Goal: Find specific fact: Find specific fact

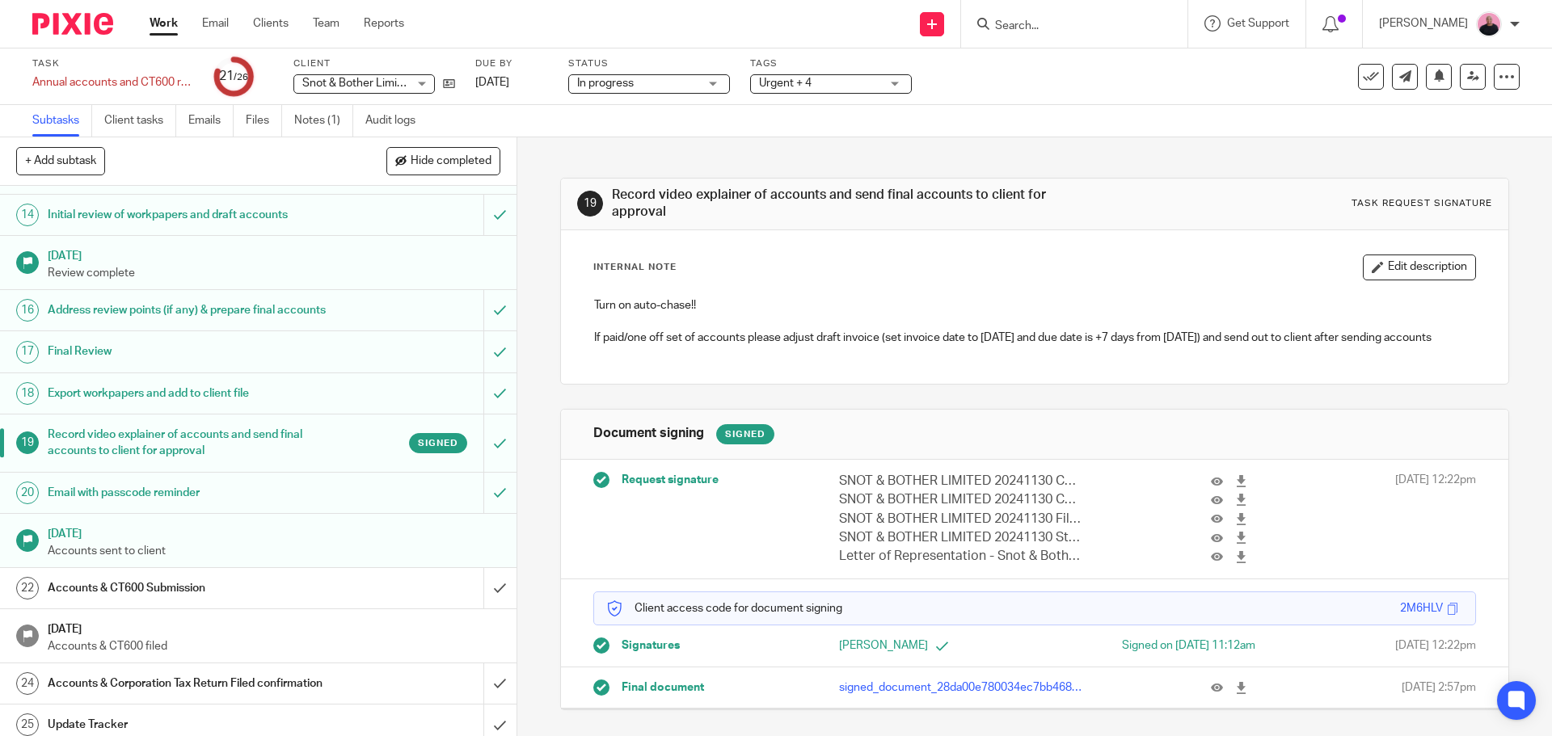
scroll to position [801, 0]
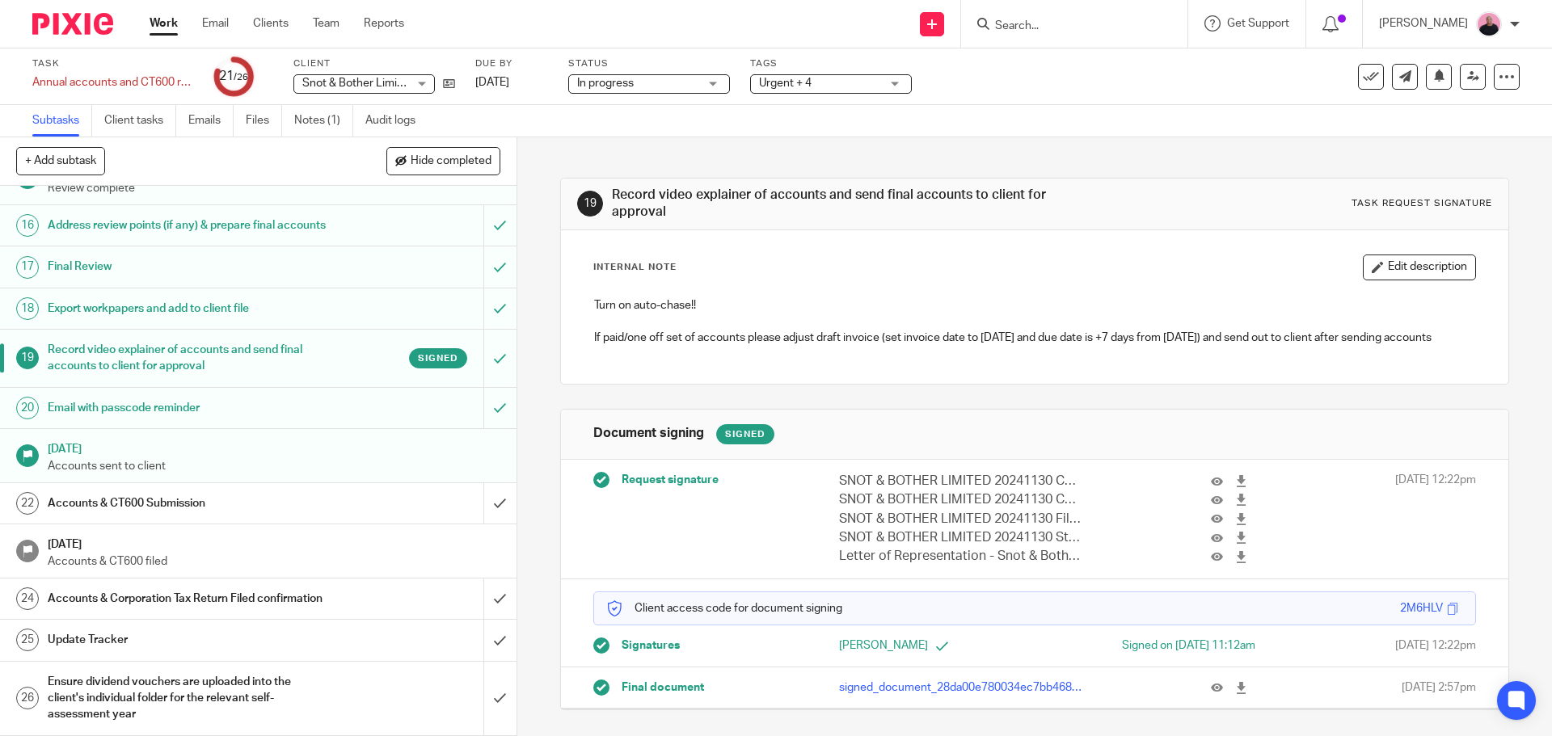
click at [319, 491] on div "Accounts & CT600 Submission" at bounding box center [257, 503] width 419 height 24
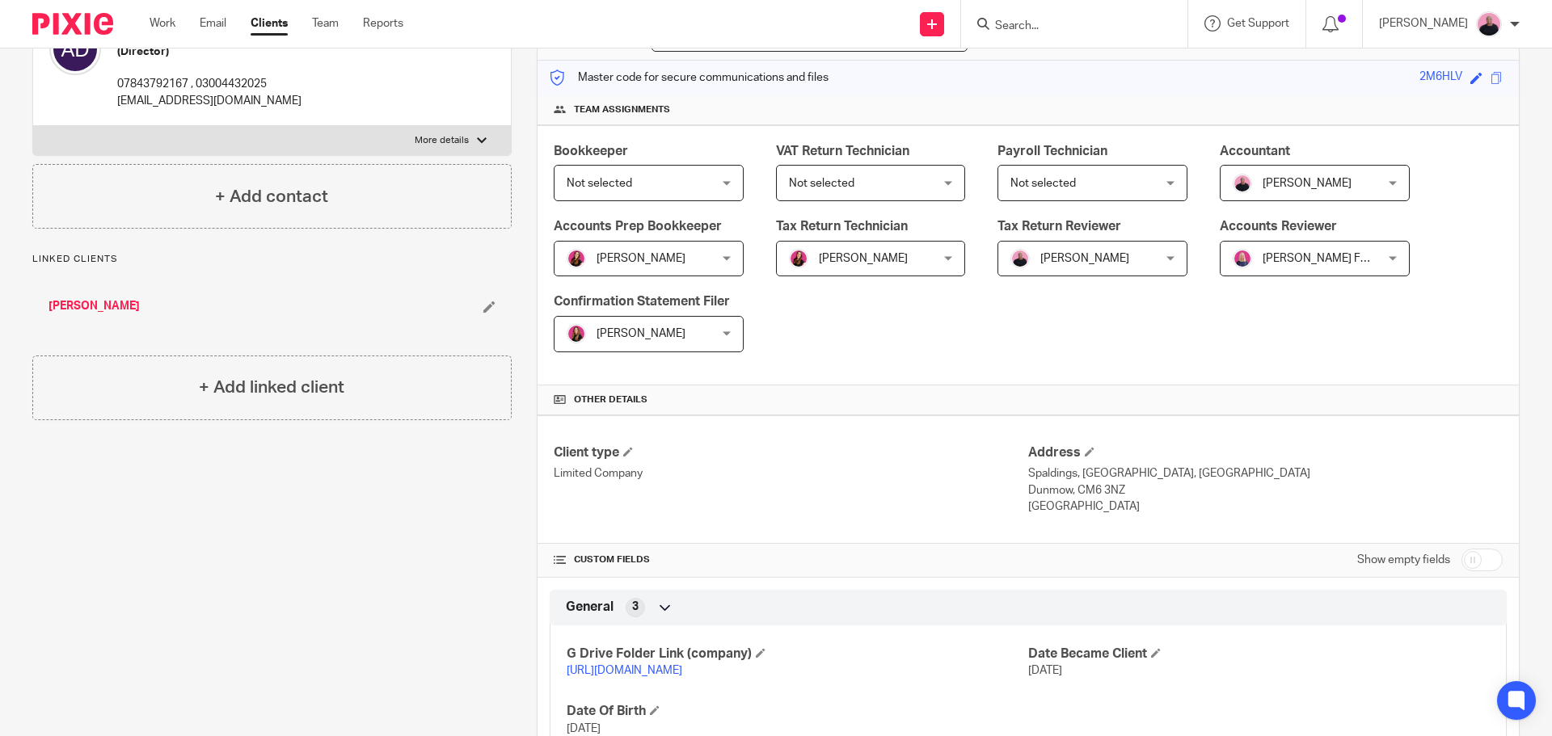
scroll to position [404, 0]
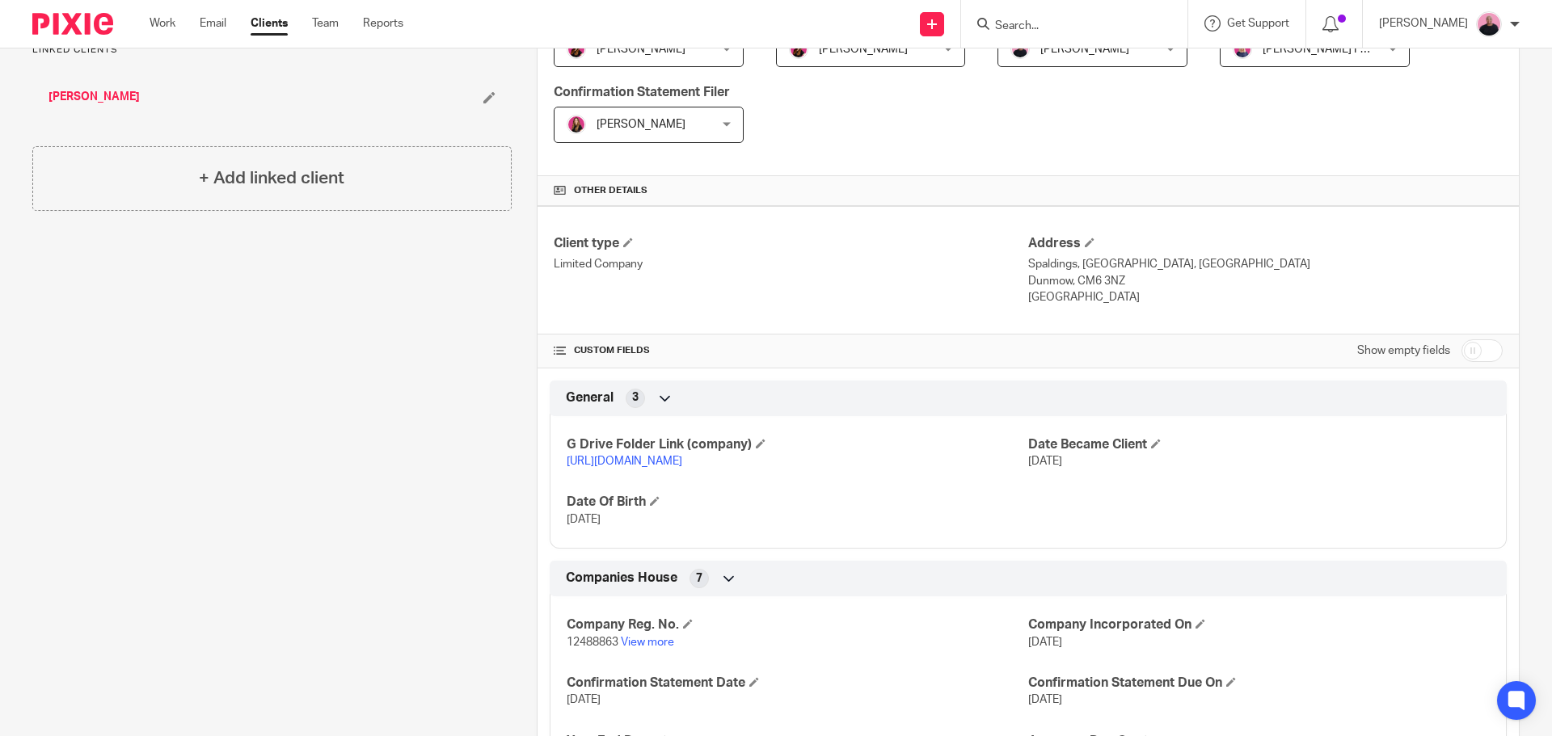
click at [682, 461] on link "https://drive.google.com/drive/folders/1HtOUZXtpzYh54etkP0p6GIH4sOo85Op1?usp=dr…" at bounding box center [625, 461] width 116 height 11
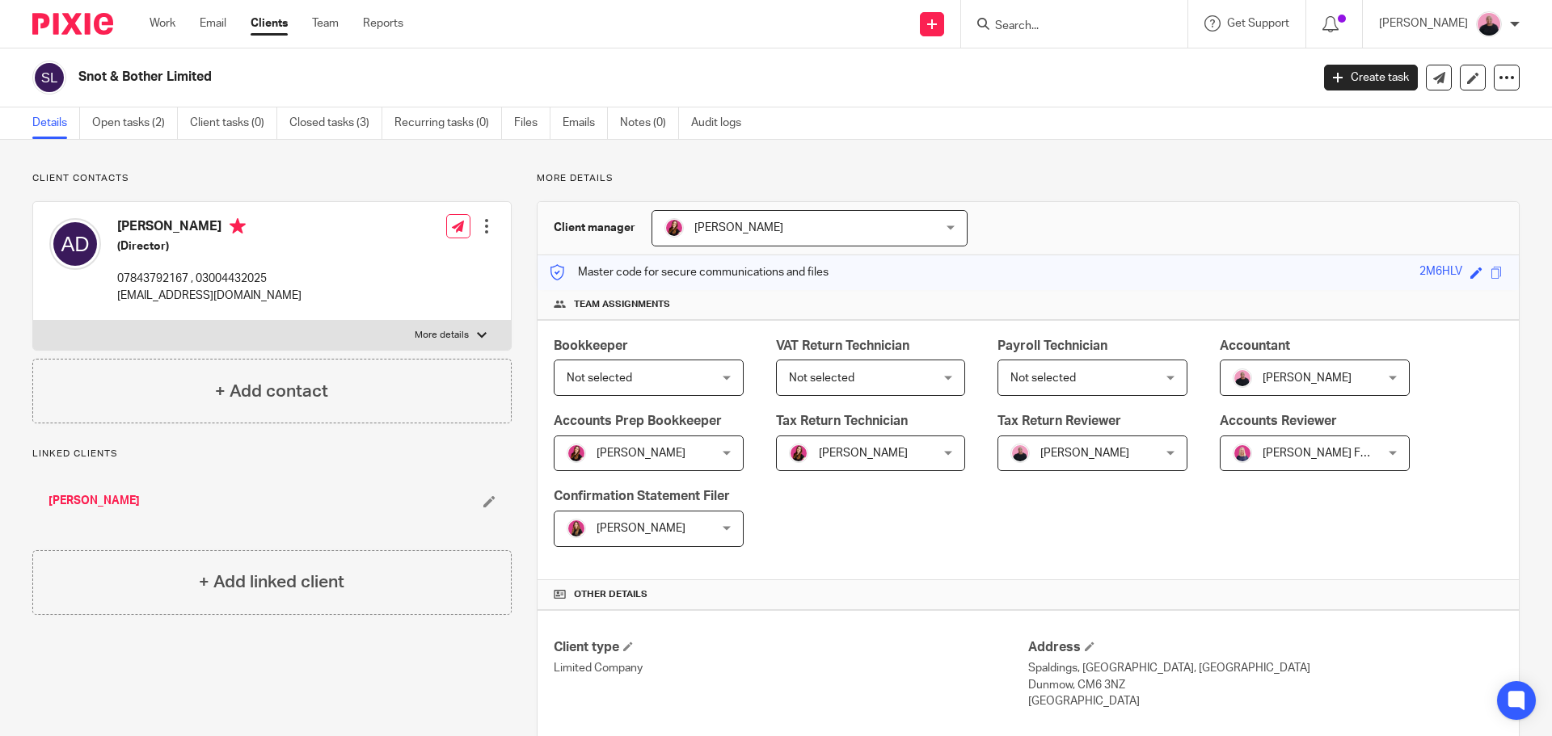
click at [91, 84] on h2 "Snot & Bother Limited" at bounding box center [566, 77] width 977 height 17
click at [204, 51] on div "Snot & Bother Limited Create task Update from Companies House Export data Merge…" at bounding box center [776, 77] width 1552 height 59
drag, startPoint x: 80, startPoint y: 76, endPoint x: 220, endPoint y: 78, distance: 139.8
click at [220, 78] on h2 "Snot & Bother Limited" at bounding box center [566, 77] width 977 height 17
copy h2 "Snot & Bother Limited"
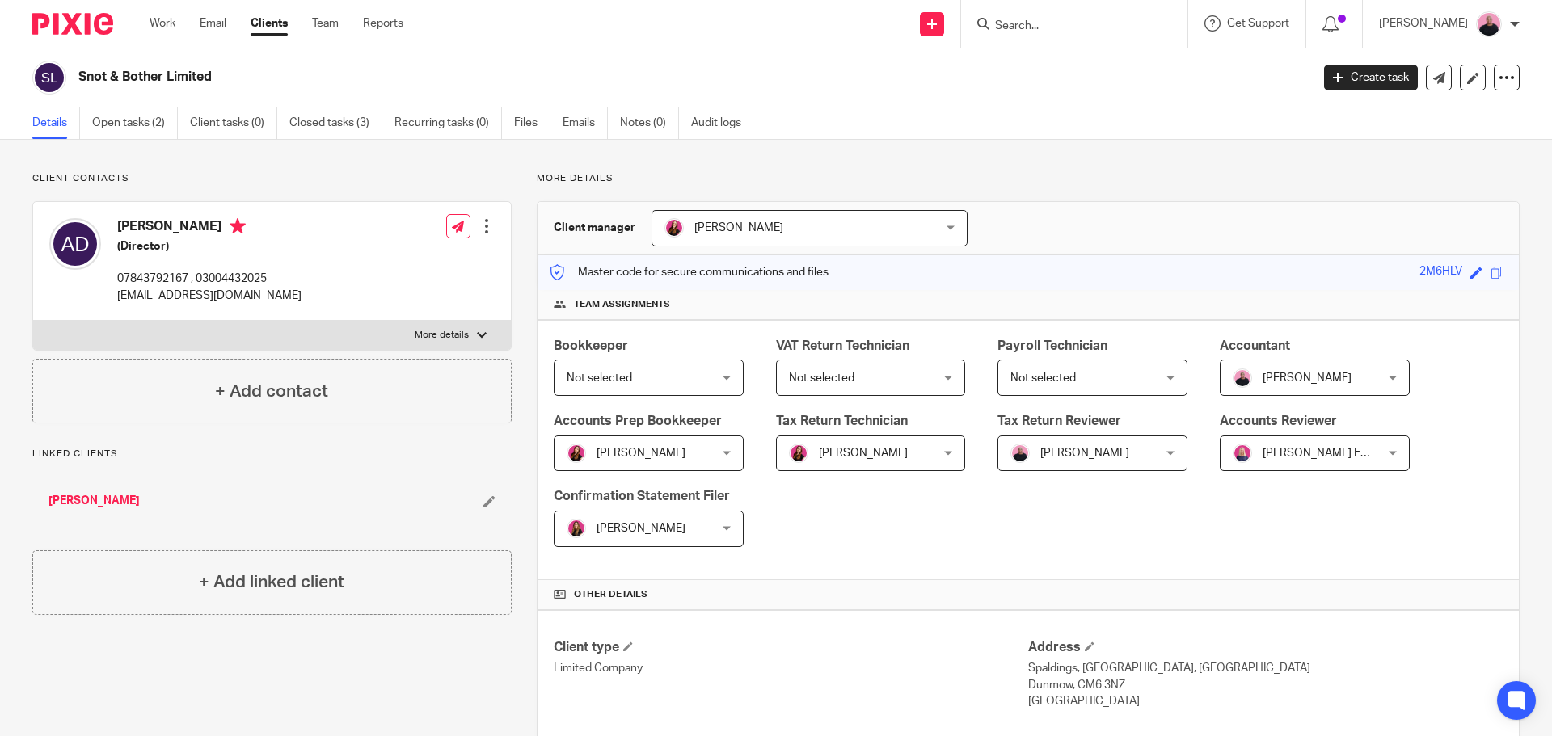
click at [1017, 29] on input "Search" at bounding box center [1065, 26] width 145 height 15
paste input "[PERSON_NAME]"
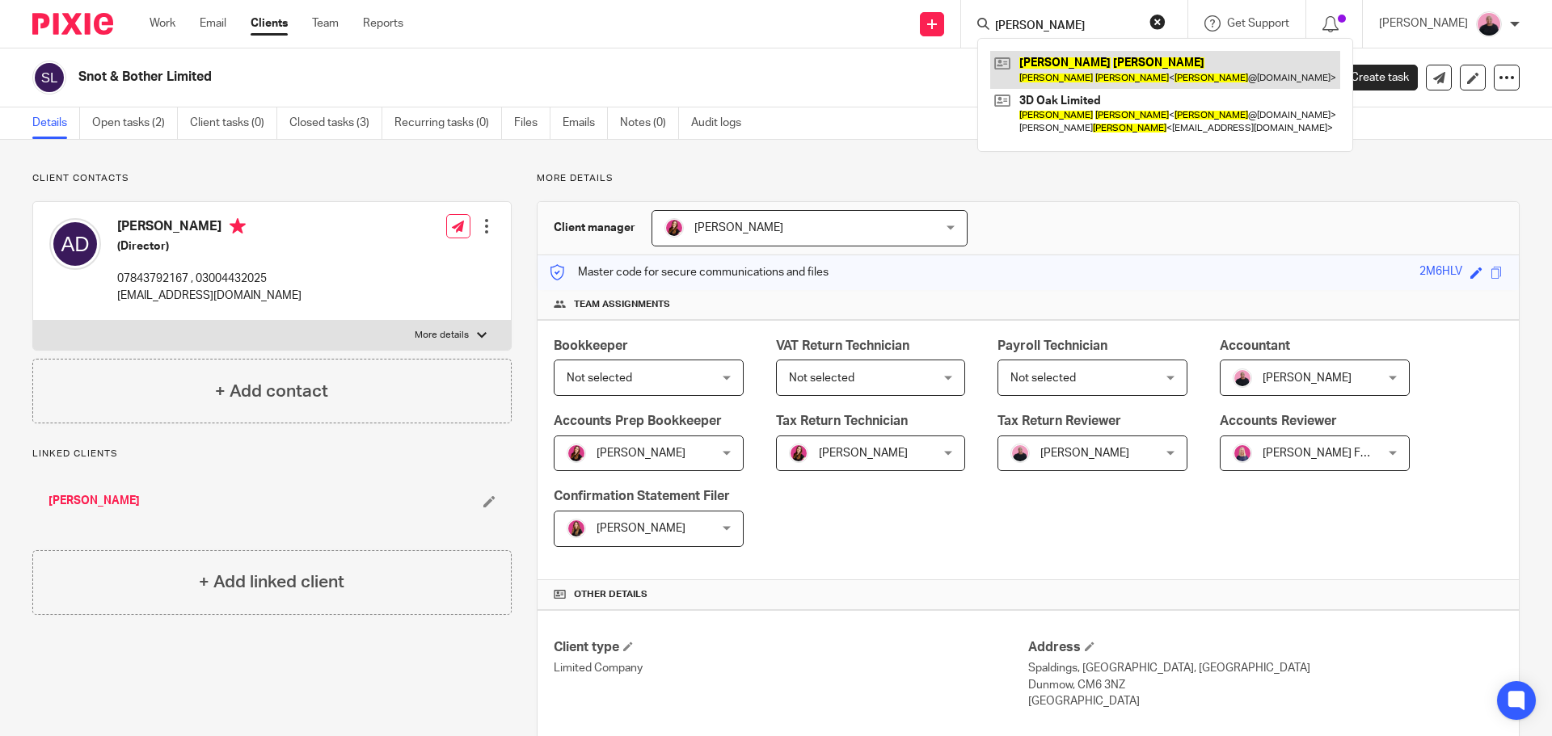
type input "[PERSON_NAME]"
click at [1051, 61] on link at bounding box center [1165, 69] width 350 height 37
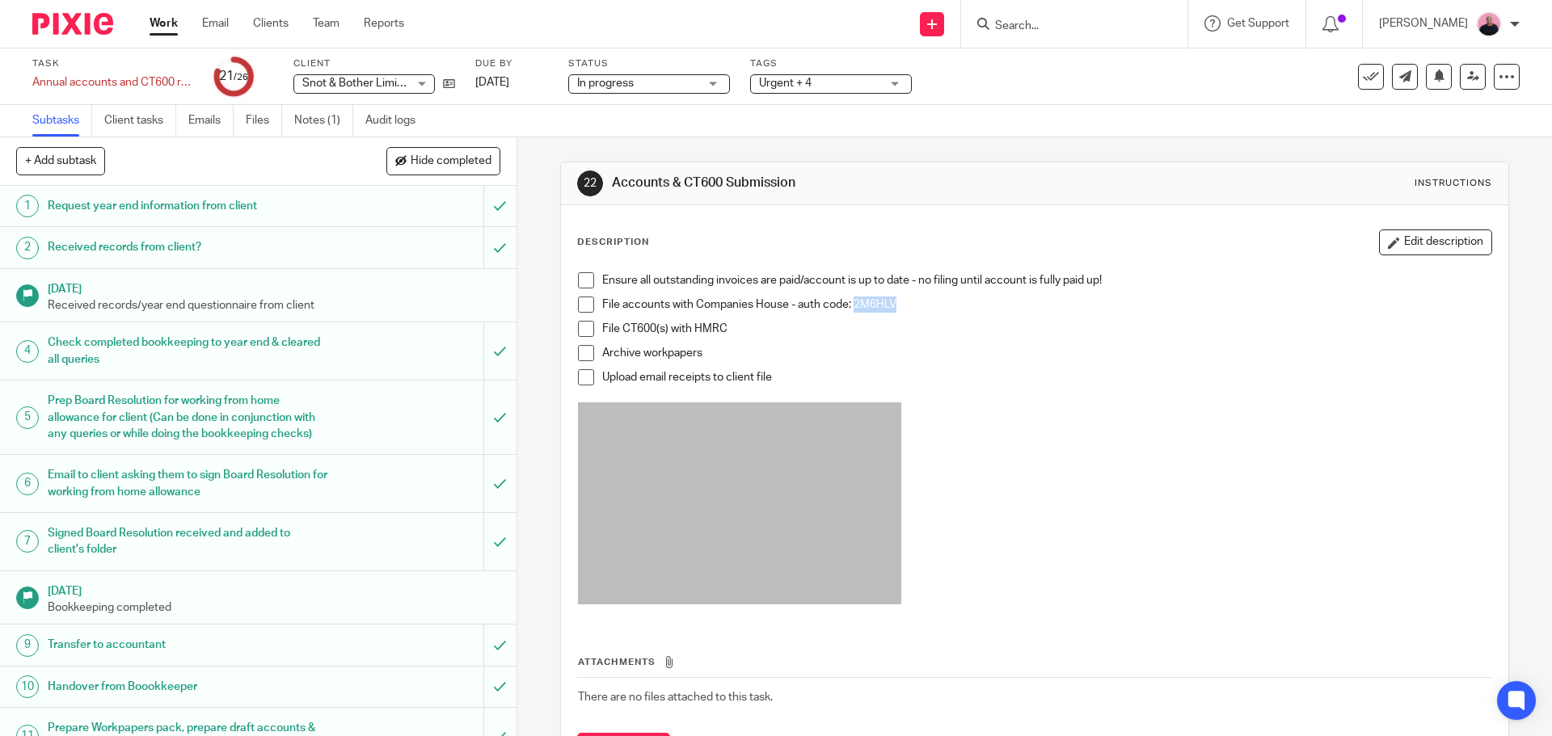
drag, startPoint x: 853, startPoint y: 301, endPoint x: 901, endPoint y: 302, distance: 48.5
click at [901, 302] on p "File accounts with Companies House - auth code: 2M6HLV" at bounding box center [1046, 305] width 888 height 16
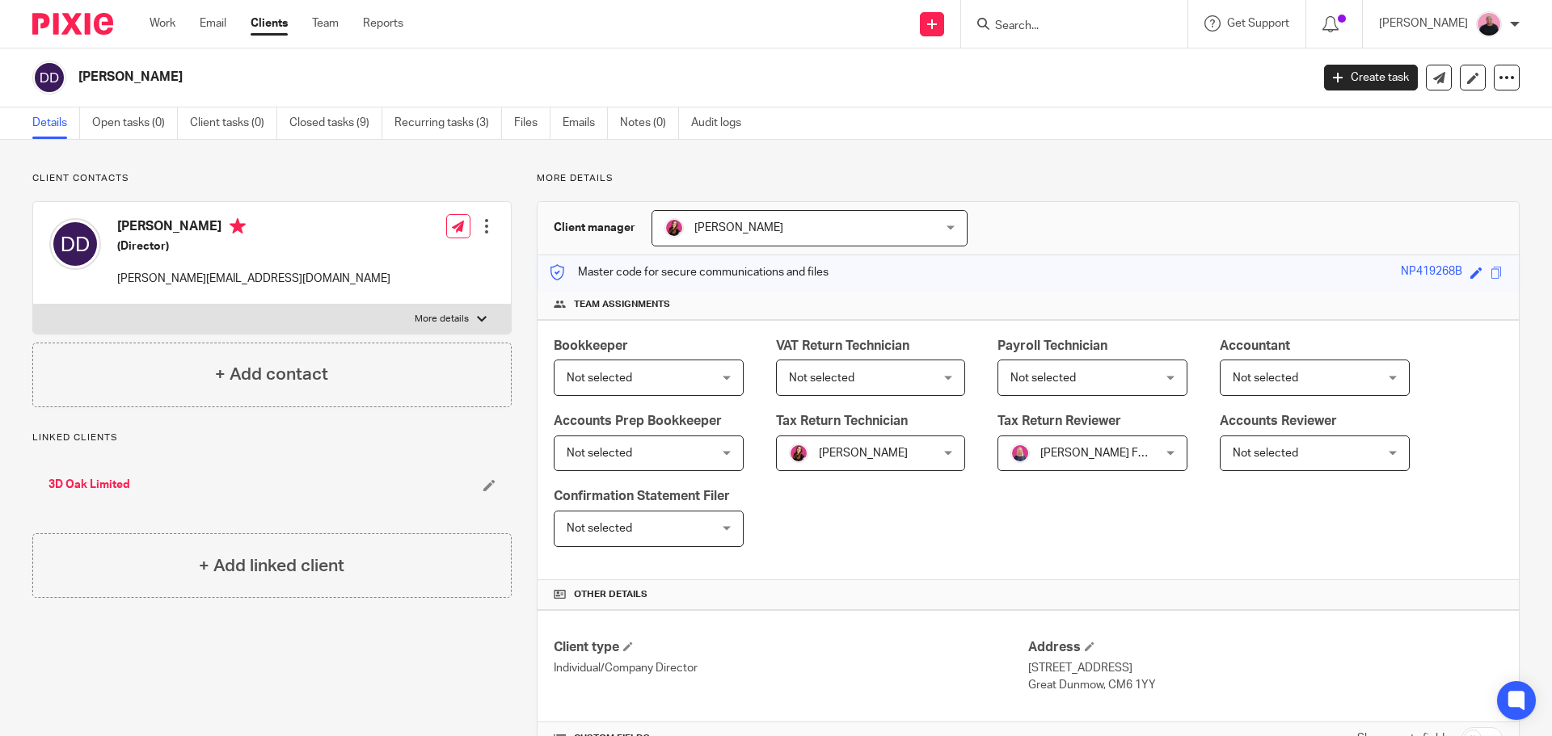
scroll to position [374, 0]
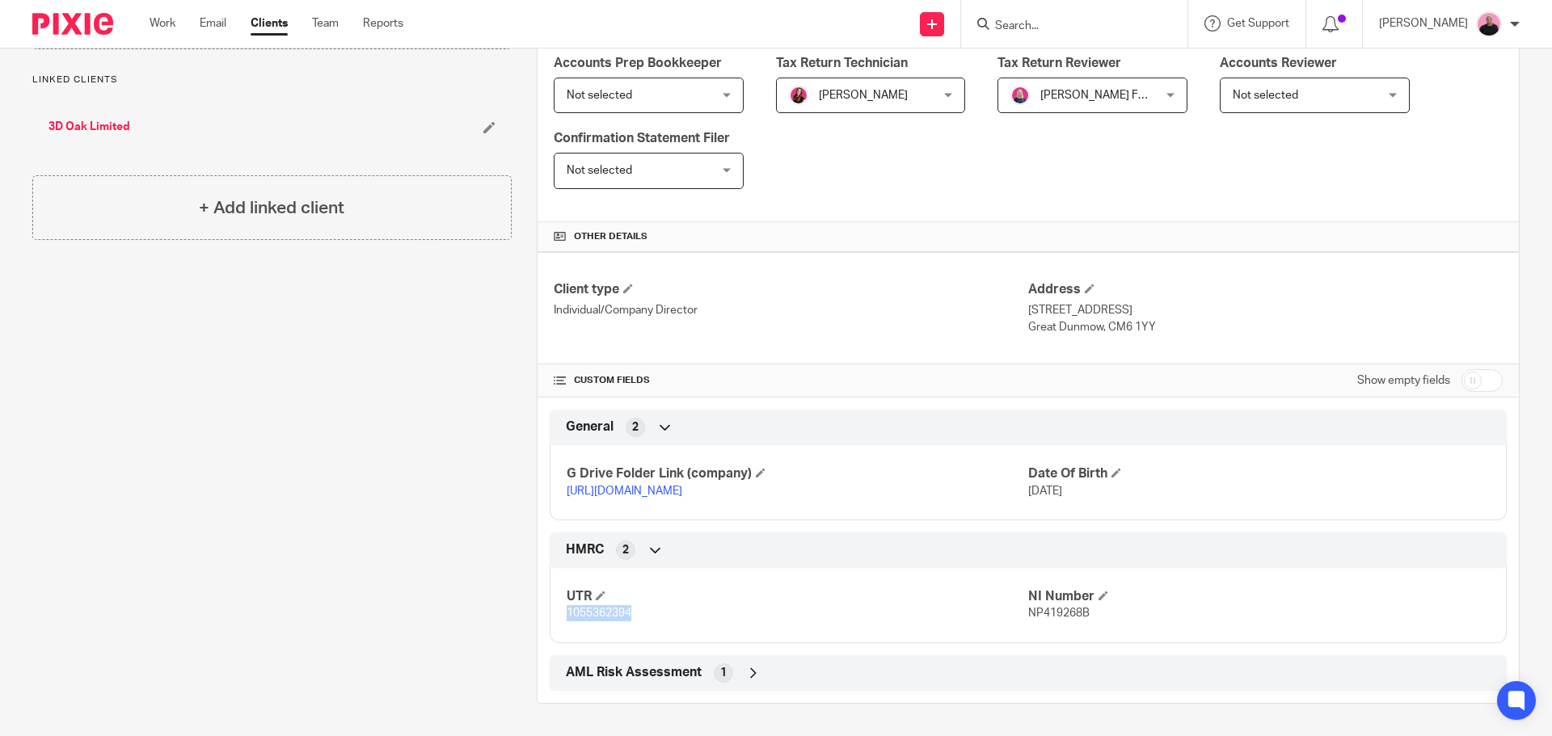
drag, startPoint x: 575, startPoint y: 616, endPoint x: 550, endPoint y: 615, distance: 25.9
click at [550, 615] on div "UTR 1055362394 NI Number NP419268B" at bounding box center [1028, 599] width 957 height 87
